Goal: Task Accomplishment & Management: Use online tool/utility

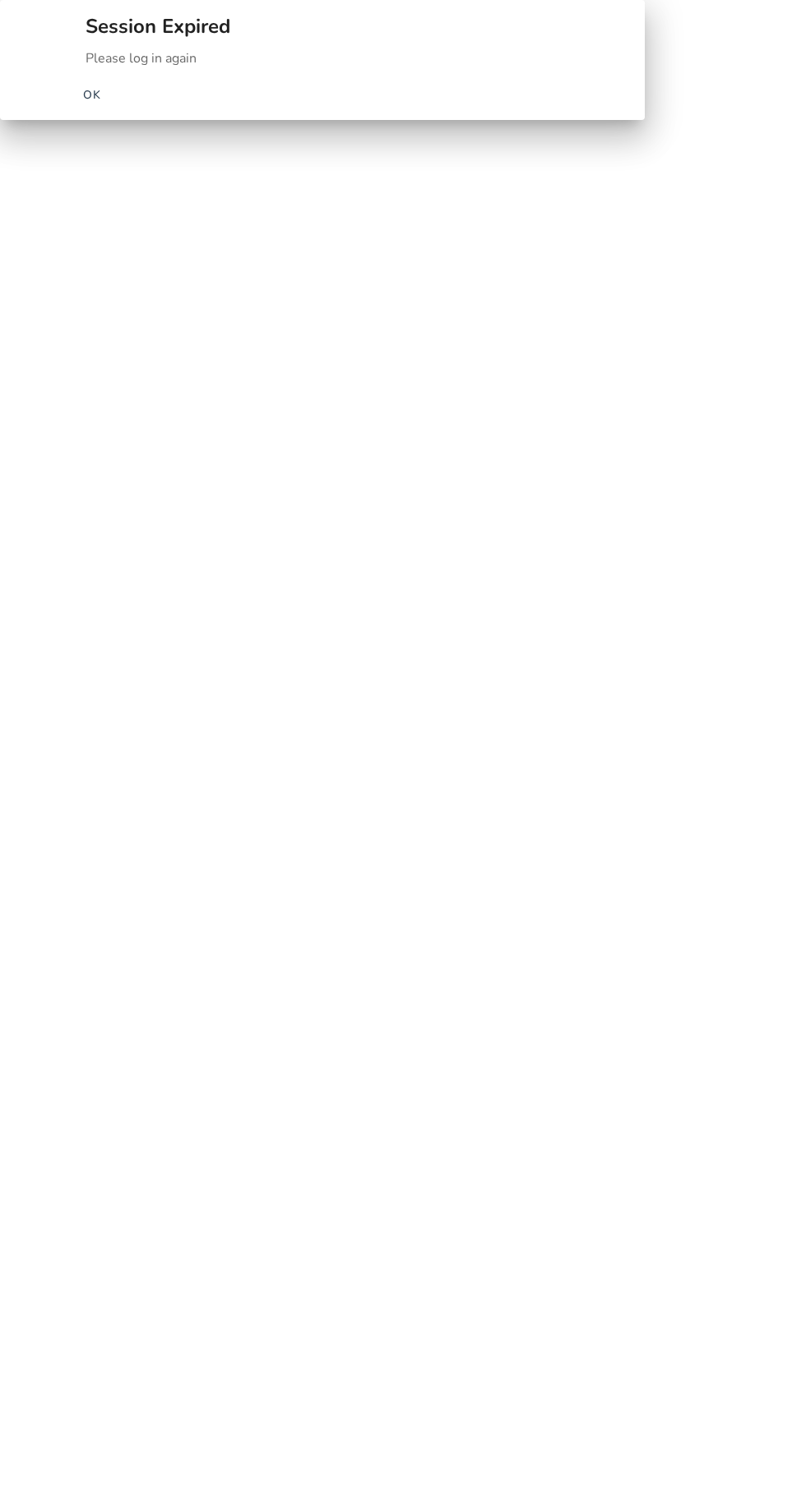
click at [118, 114] on span "button" at bounding box center [92, 95] width 52 height 39
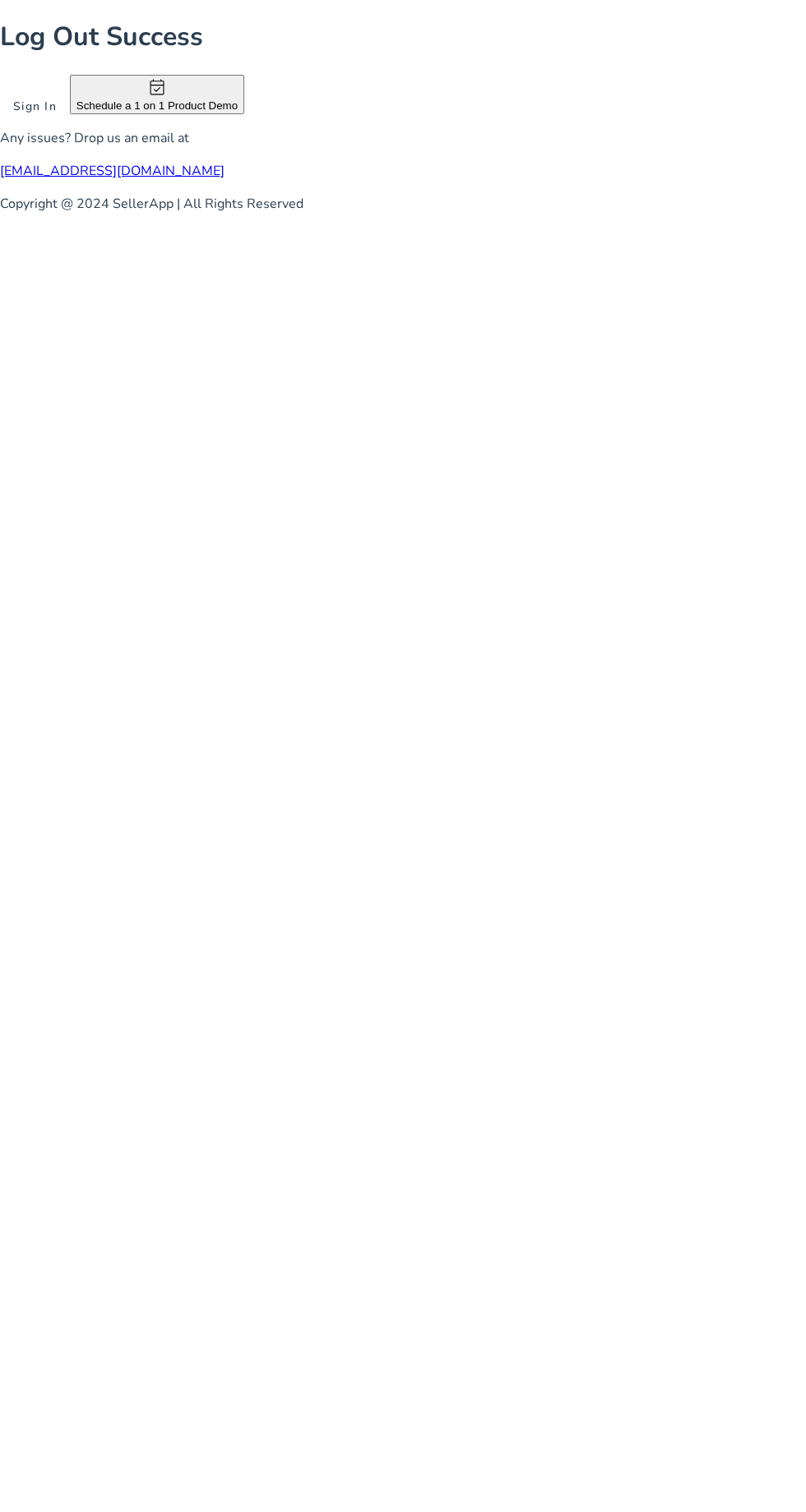
click at [70, 125] on span at bounding box center [35, 106] width 70 height 39
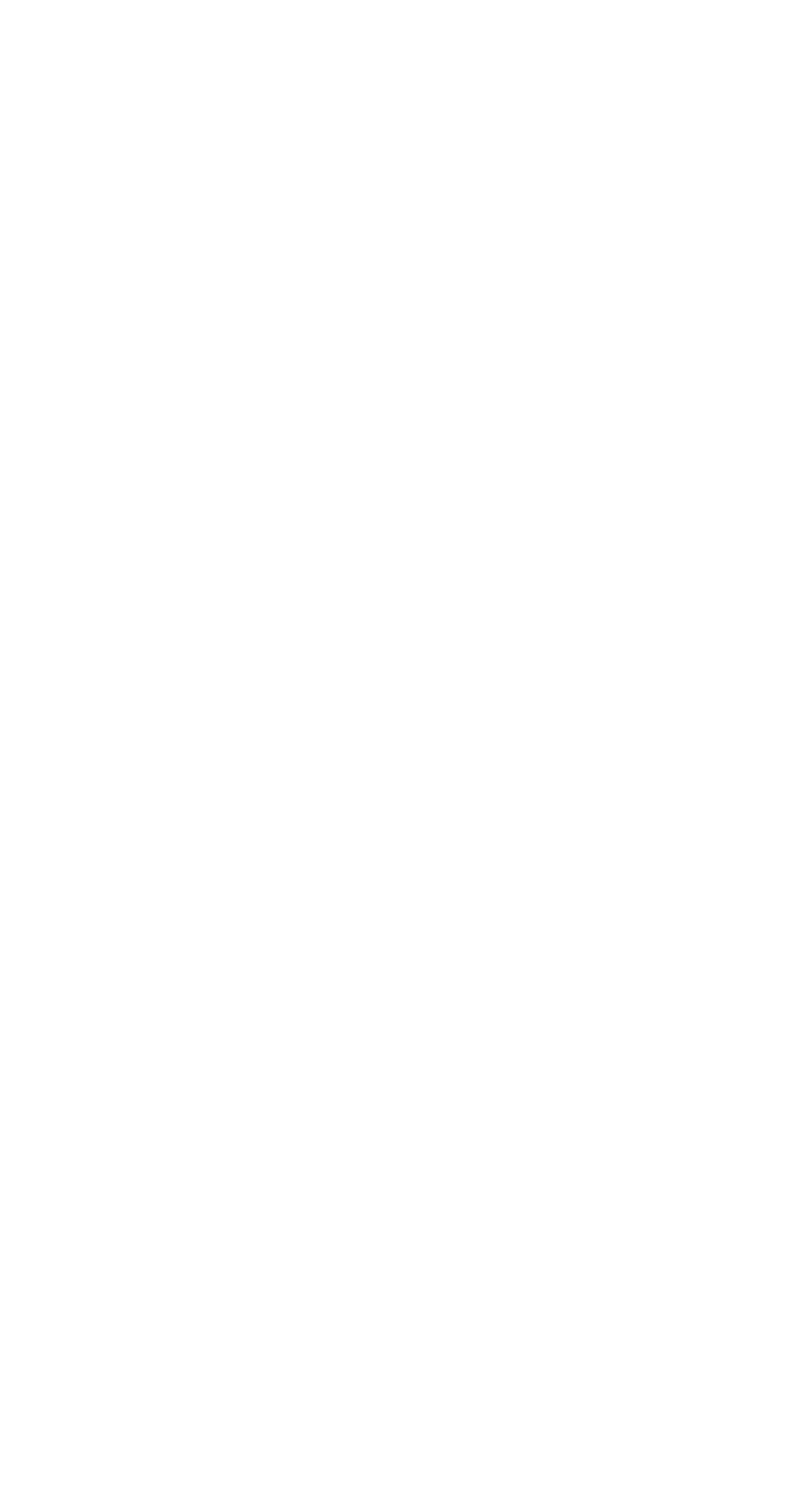
click at [482, 140] on span at bounding box center [403, 120] width 801 height 39
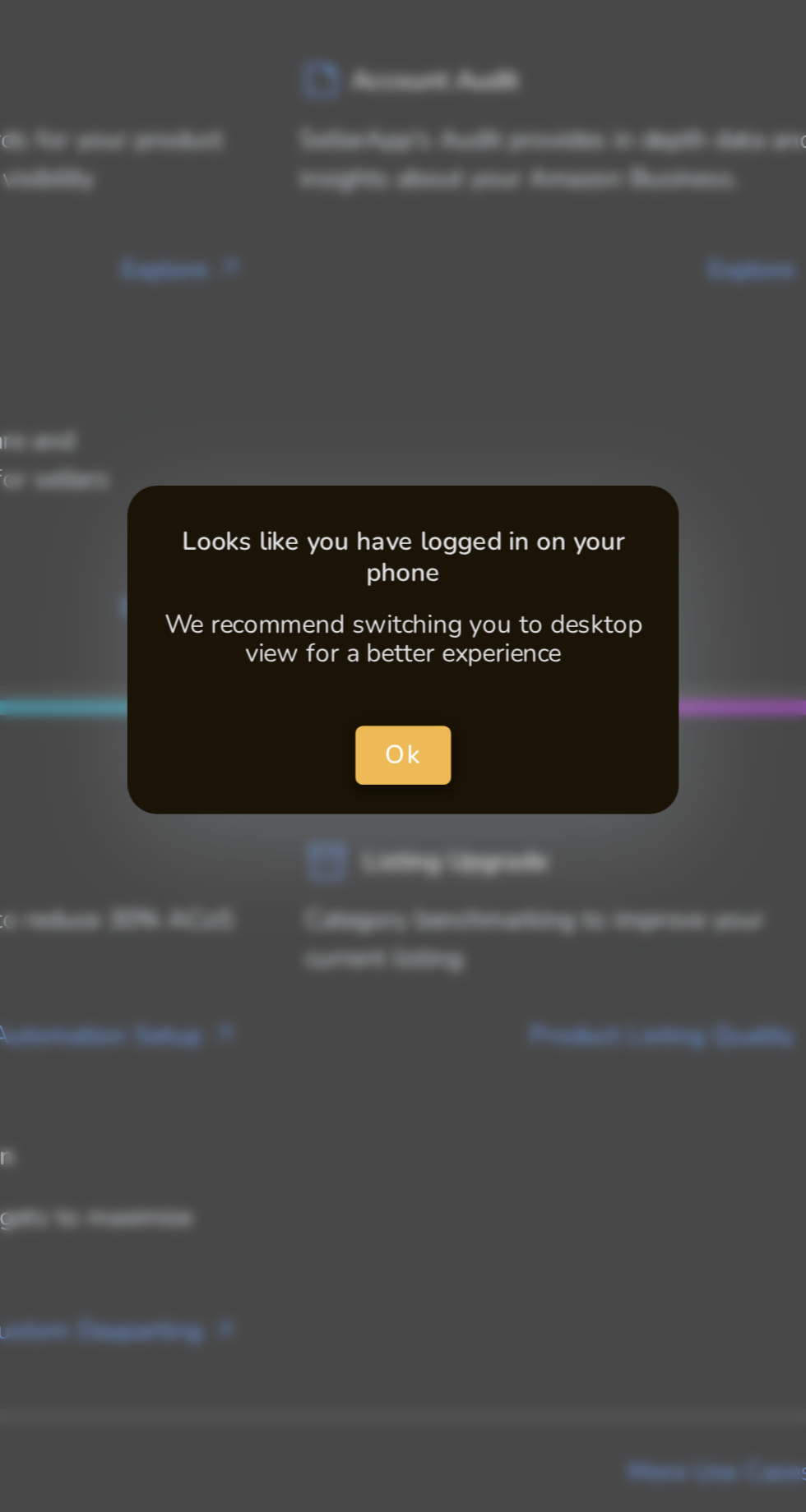
click at [409, 755] on span "Ok" at bounding box center [403, 753] width 17 height 17
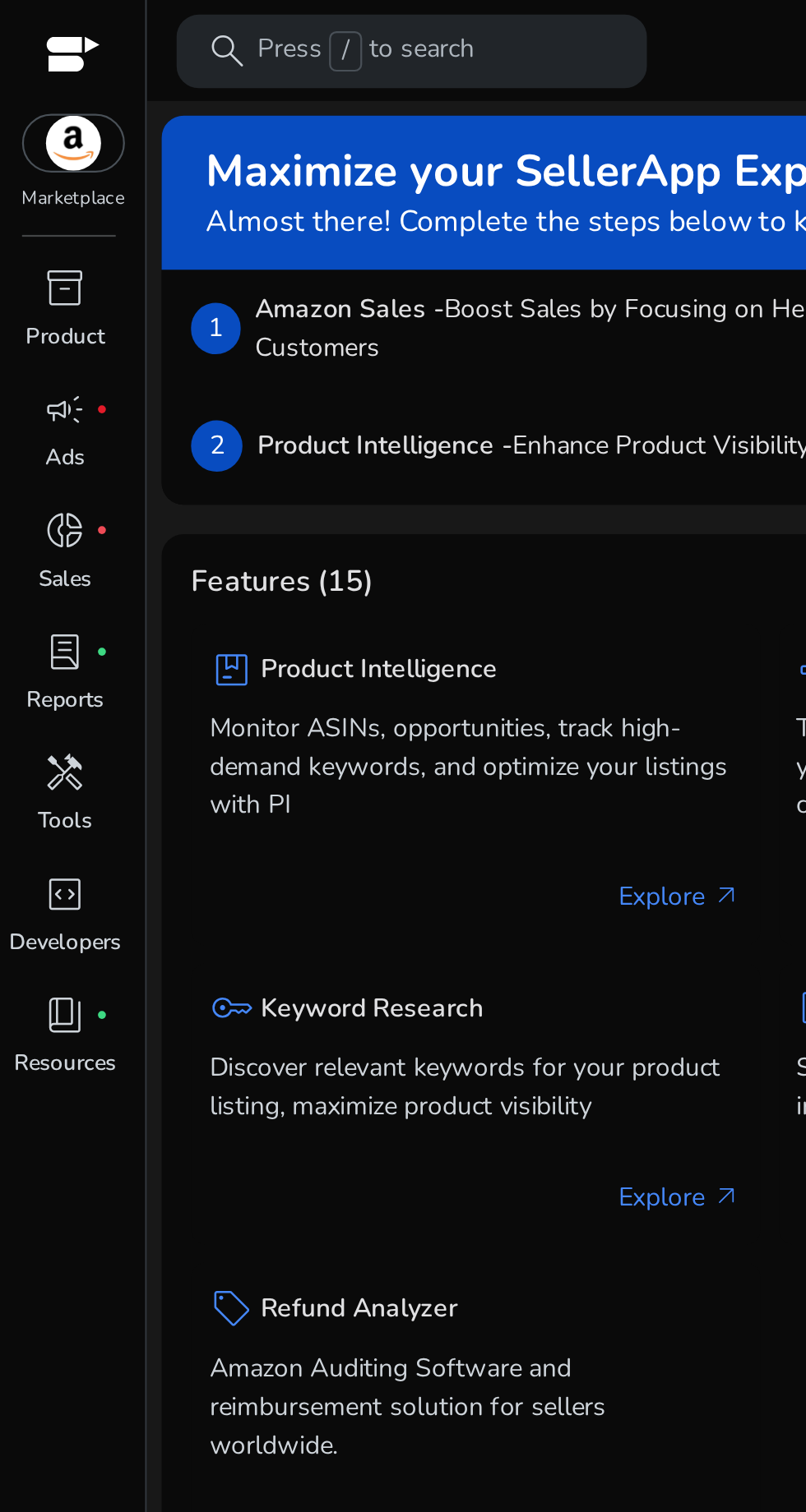
click at [28, 366] on p "Tools" at bounding box center [29, 367] width 25 height 15
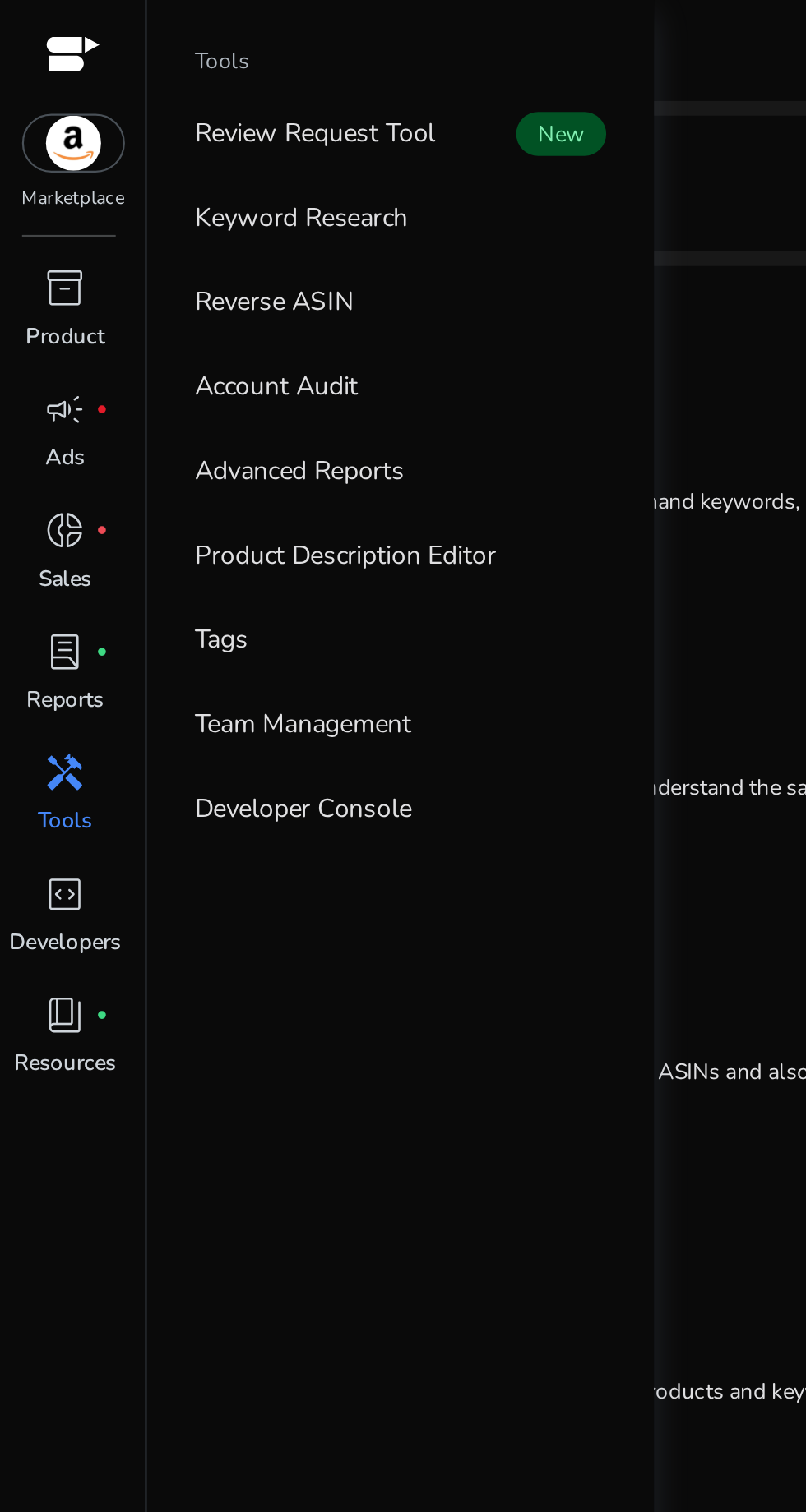
click at [247, 142] on link "Reverse ASIN" at bounding box center [179, 134] width 210 height 36
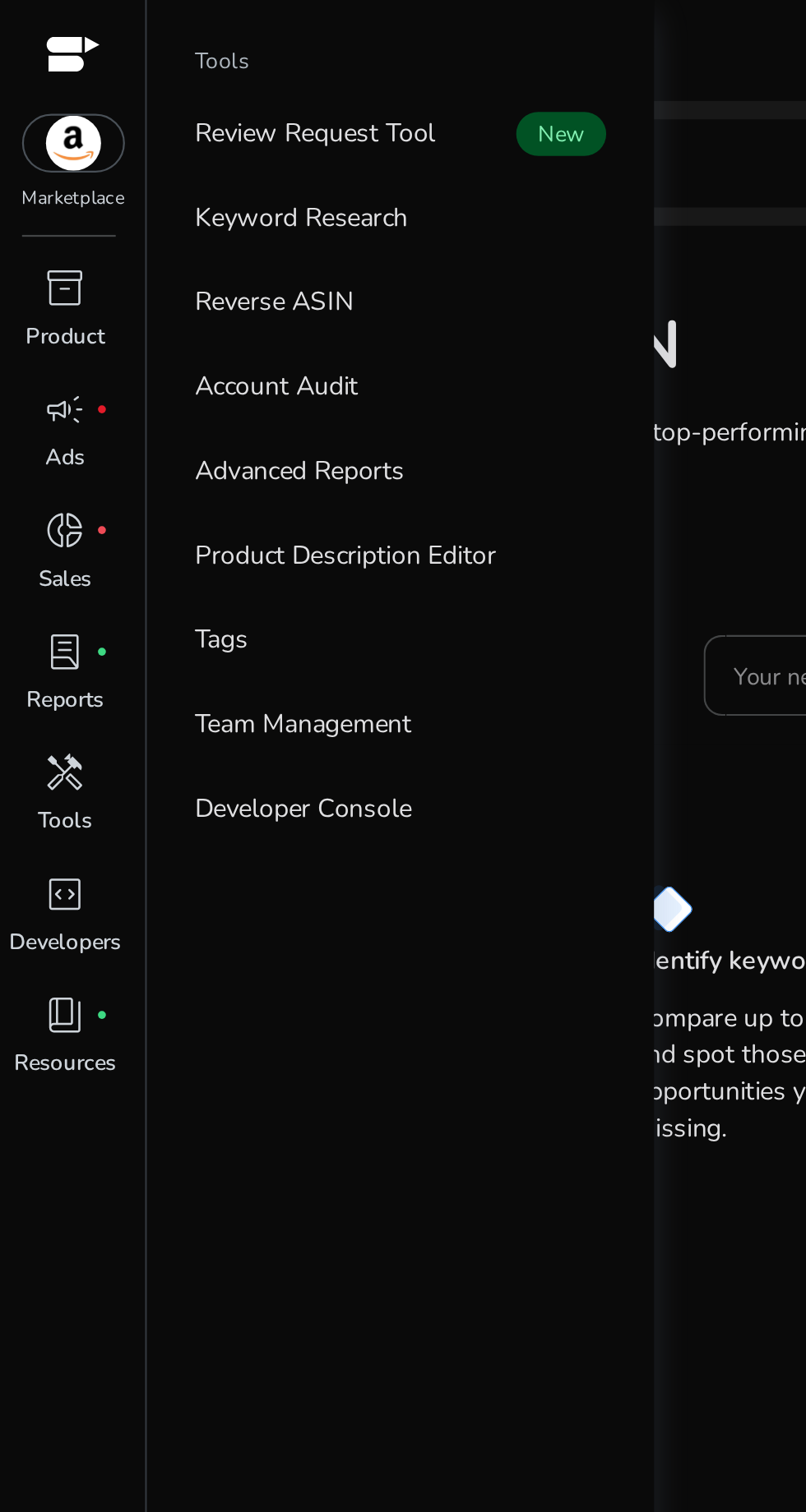
click at [342, 308] on input "Your next big win starts here—enter an ASIN" at bounding box center [456, 302] width 256 height 18
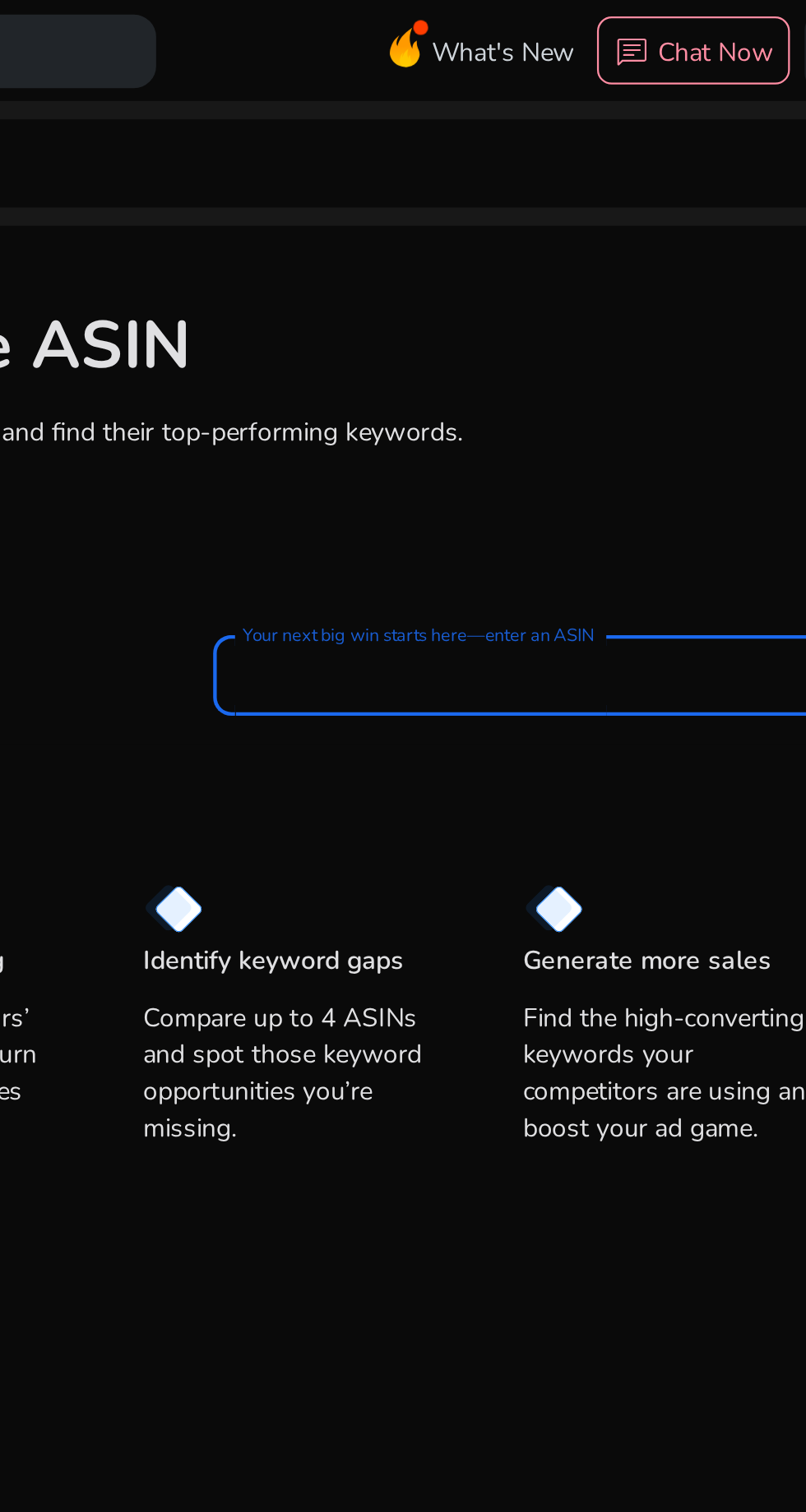
paste input "**********"
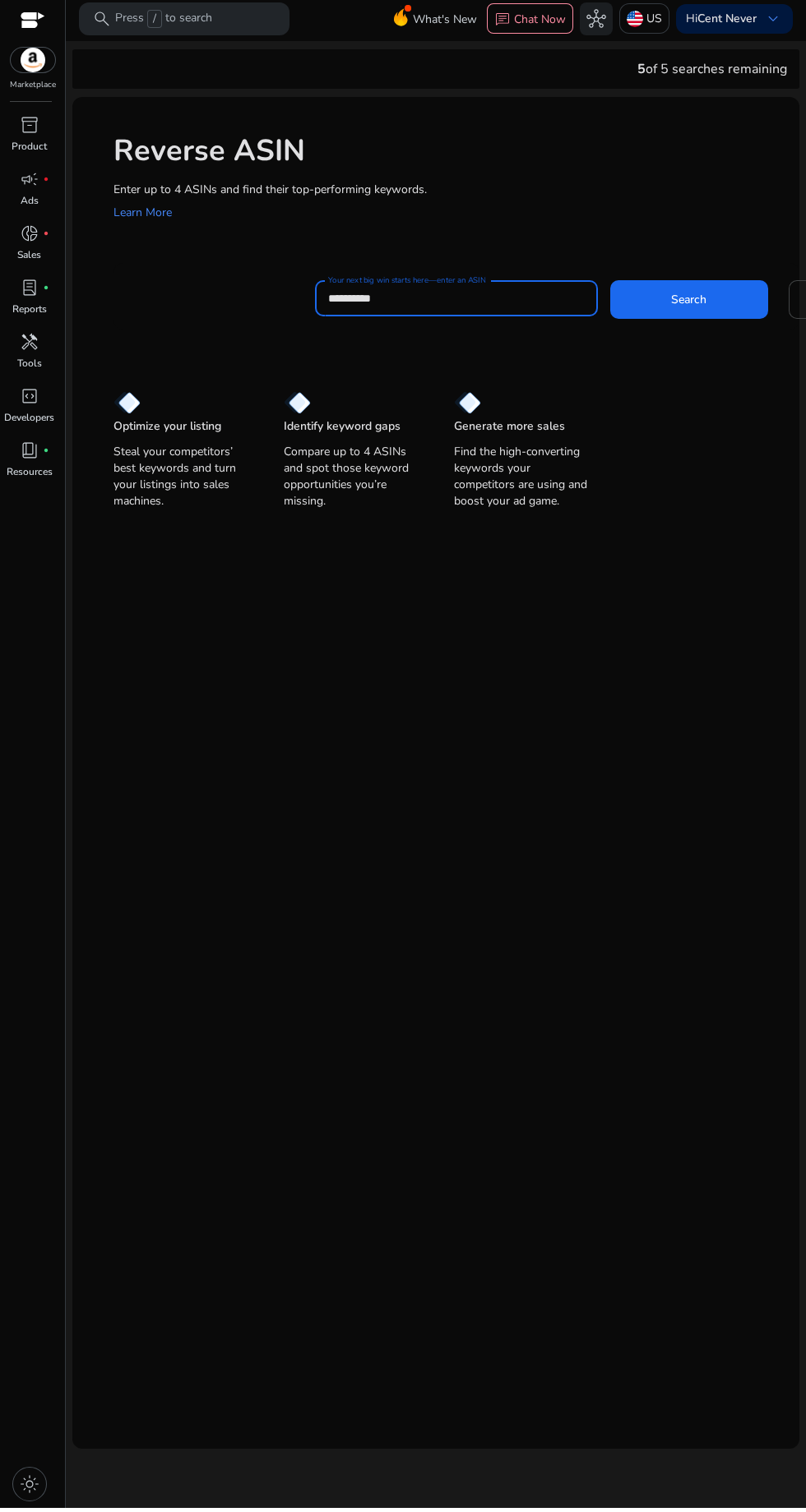
type input "**********"
click at [712, 313] on span at bounding box center [689, 303] width 158 height 39
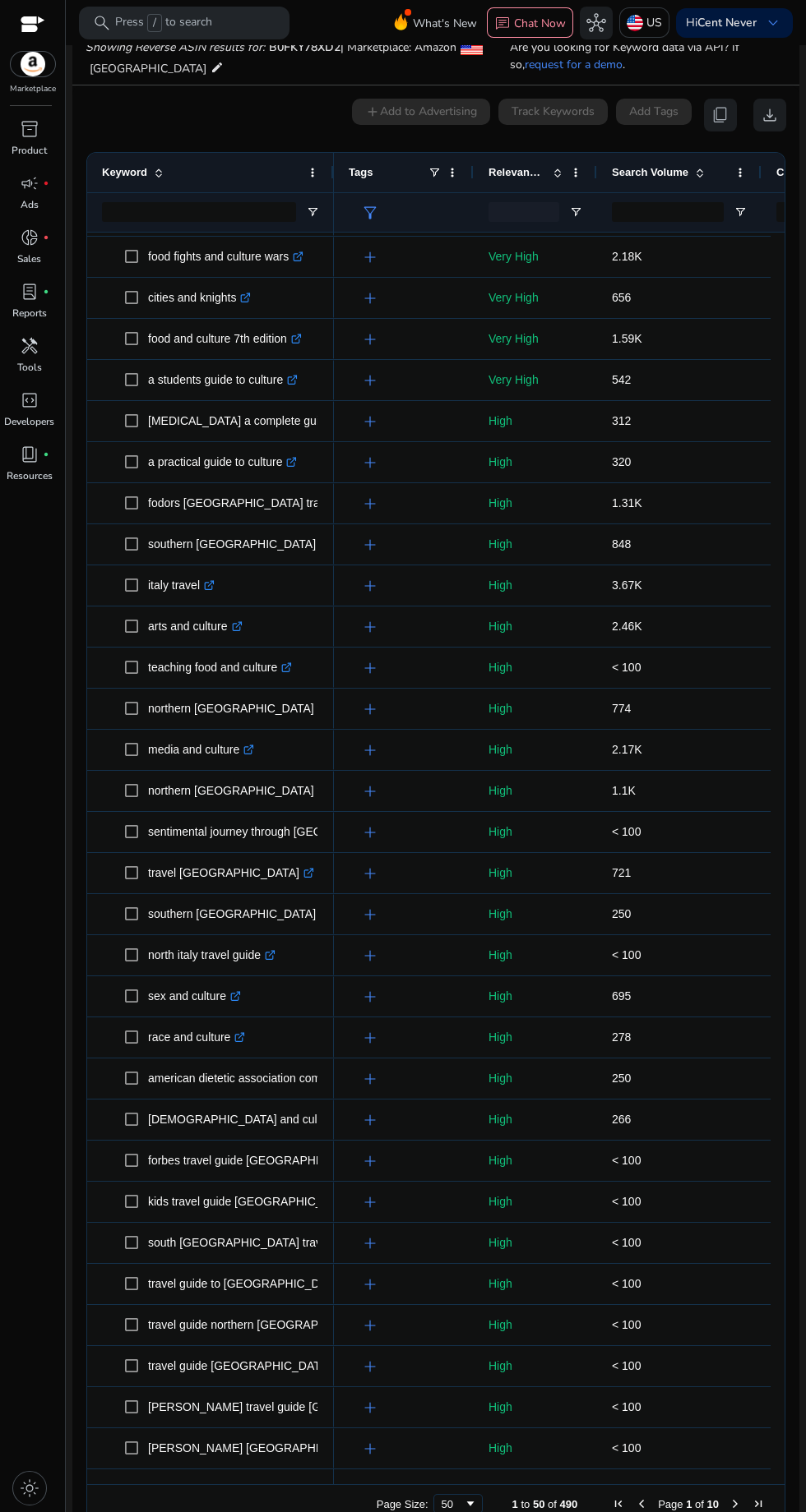
scroll to position [816, 0]
